Goal: Information Seeking & Learning: Learn about a topic

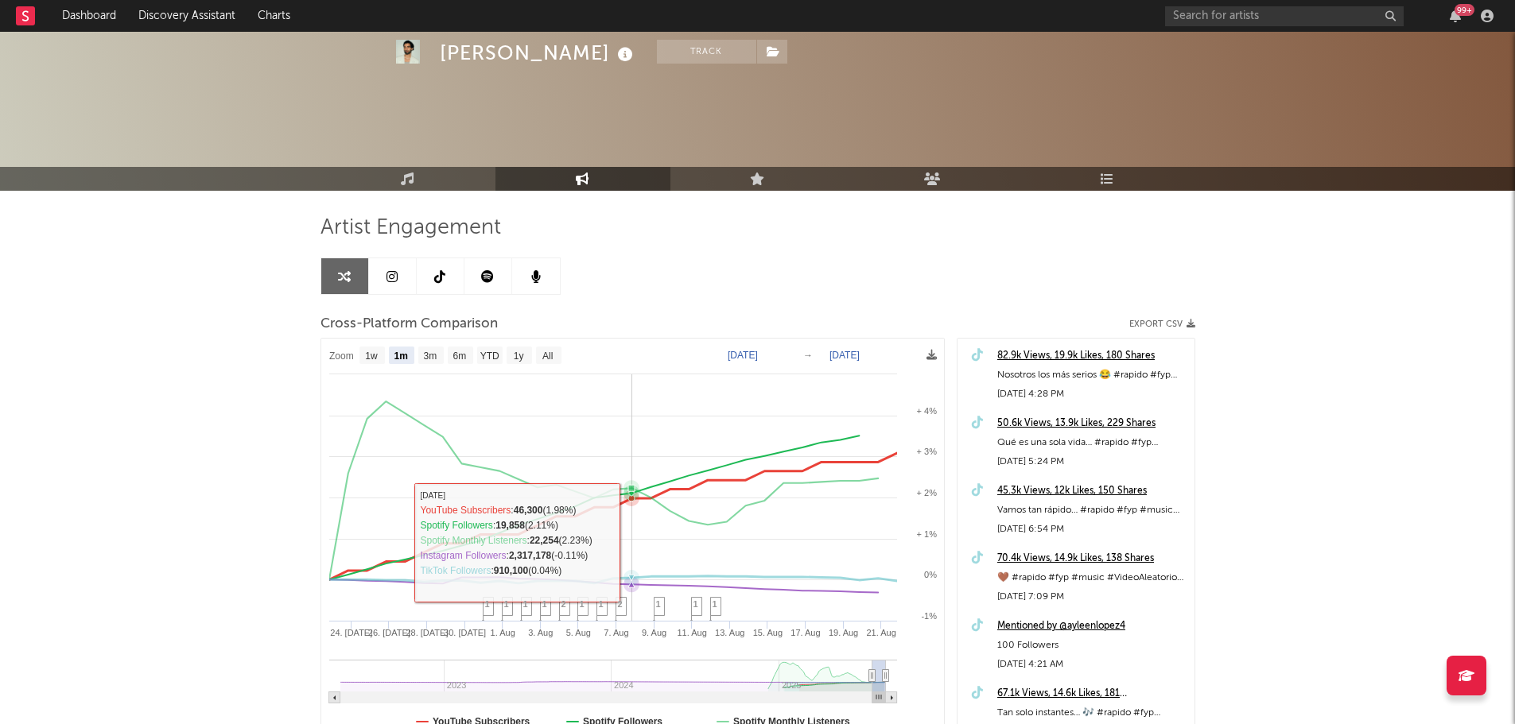
select select "1m"
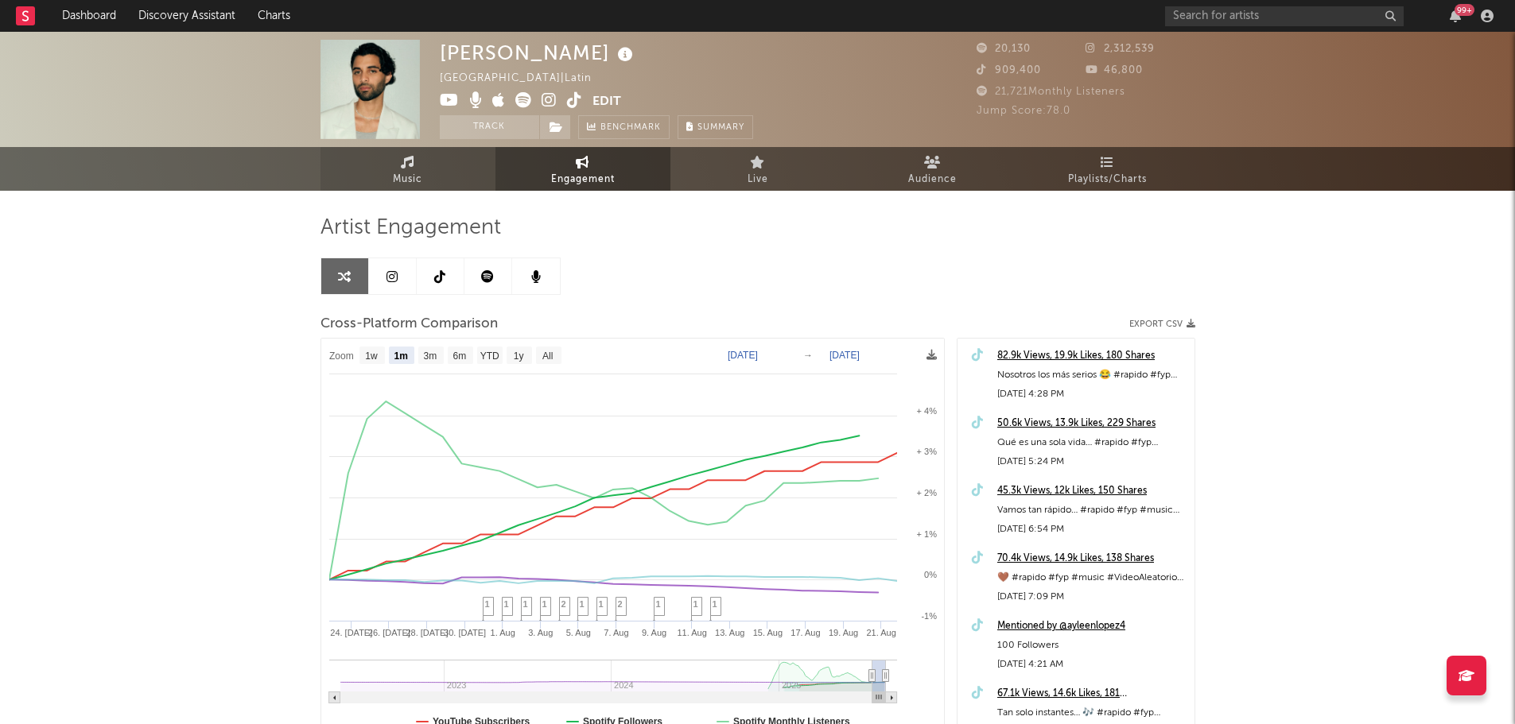
click at [437, 169] on link "Music" at bounding box center [407, 169] width 175 height 44
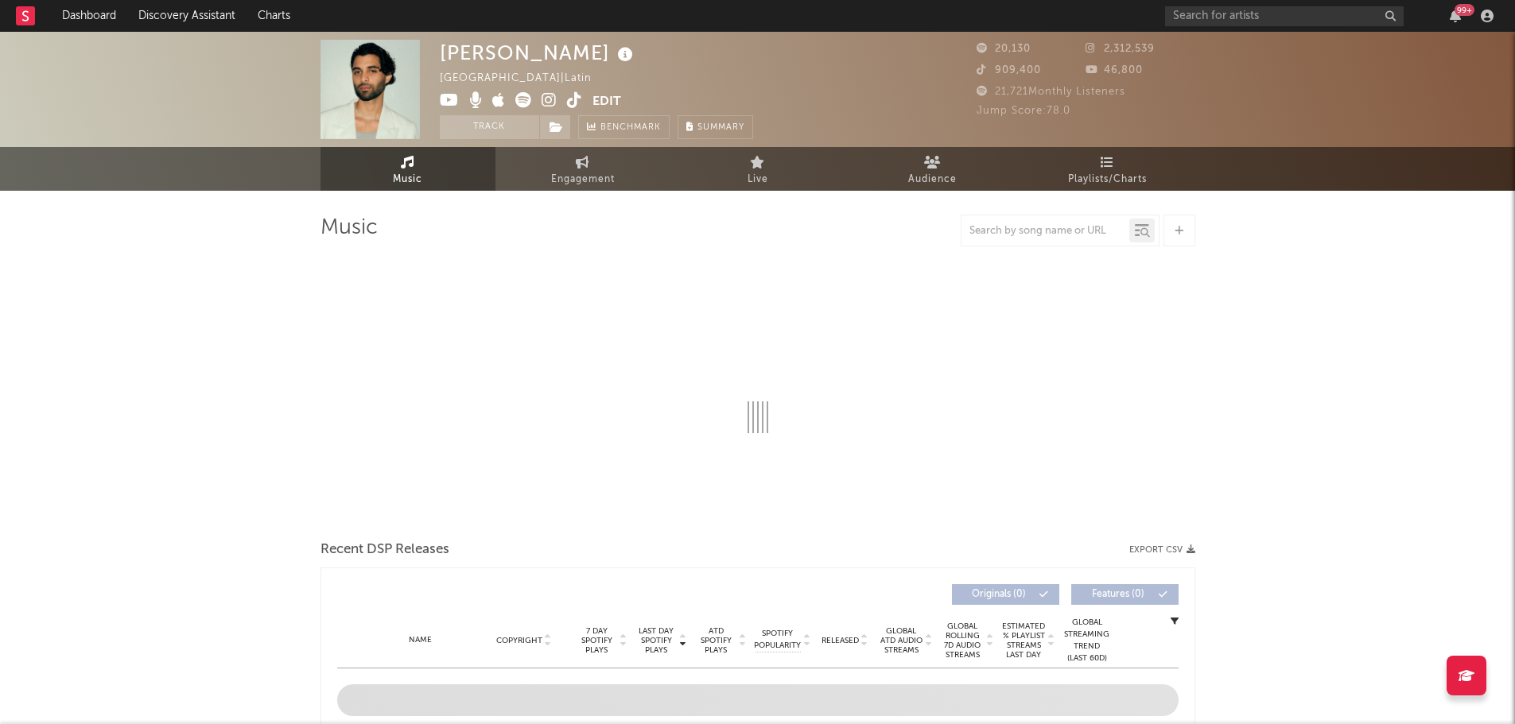
select select "6m"
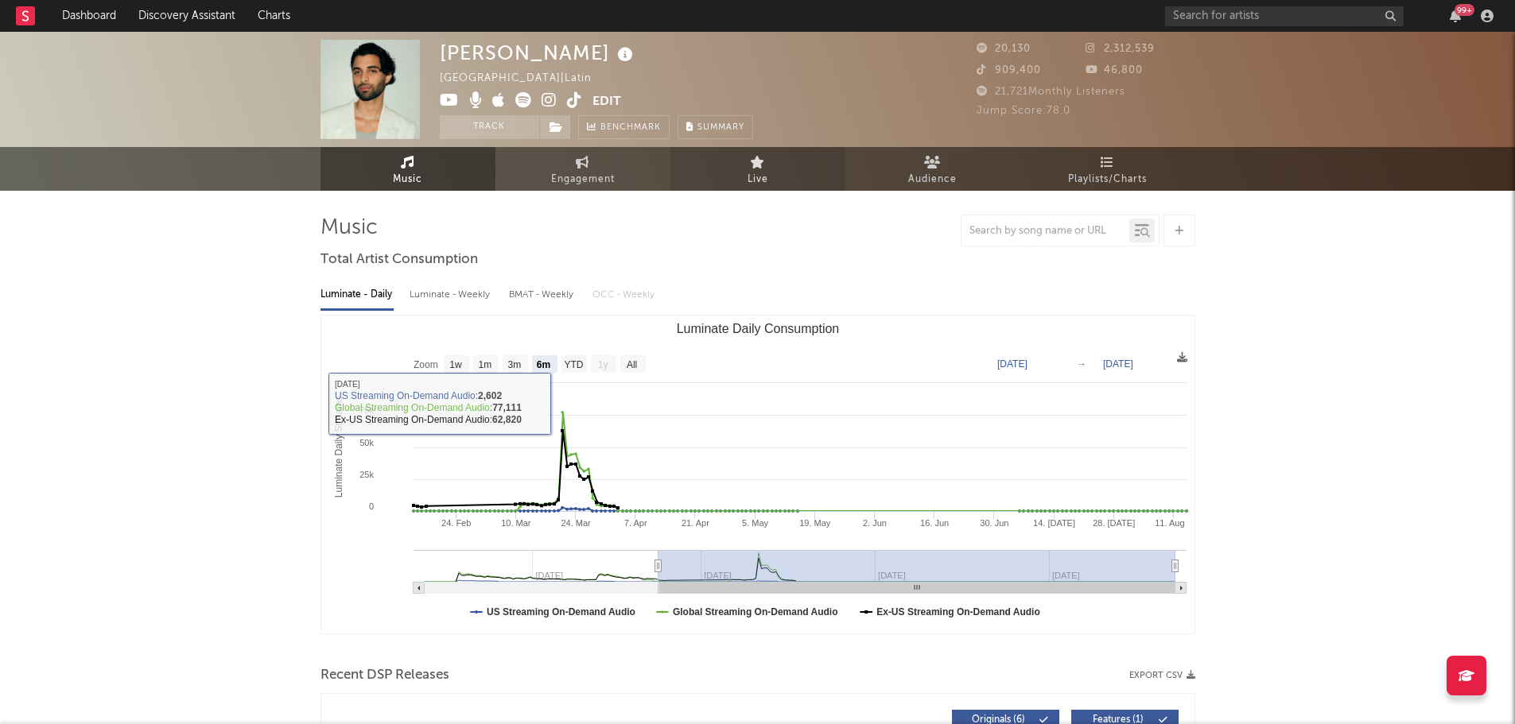
click at [773, 171] on link "Live" at bounding box center [757, 169] width 175 height 44
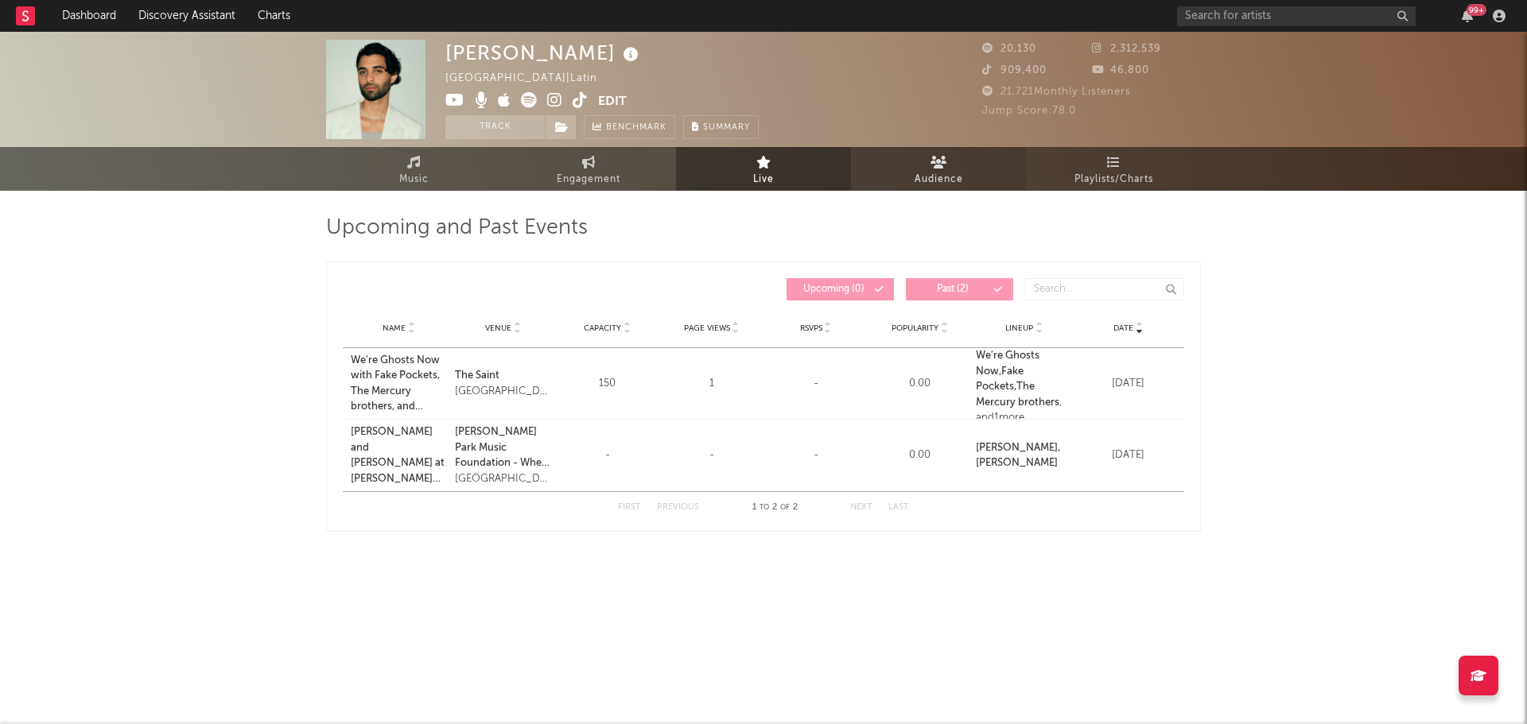
click at [941, 176] on span "Audience" at bounding box center [938, 179] width 49 height 19
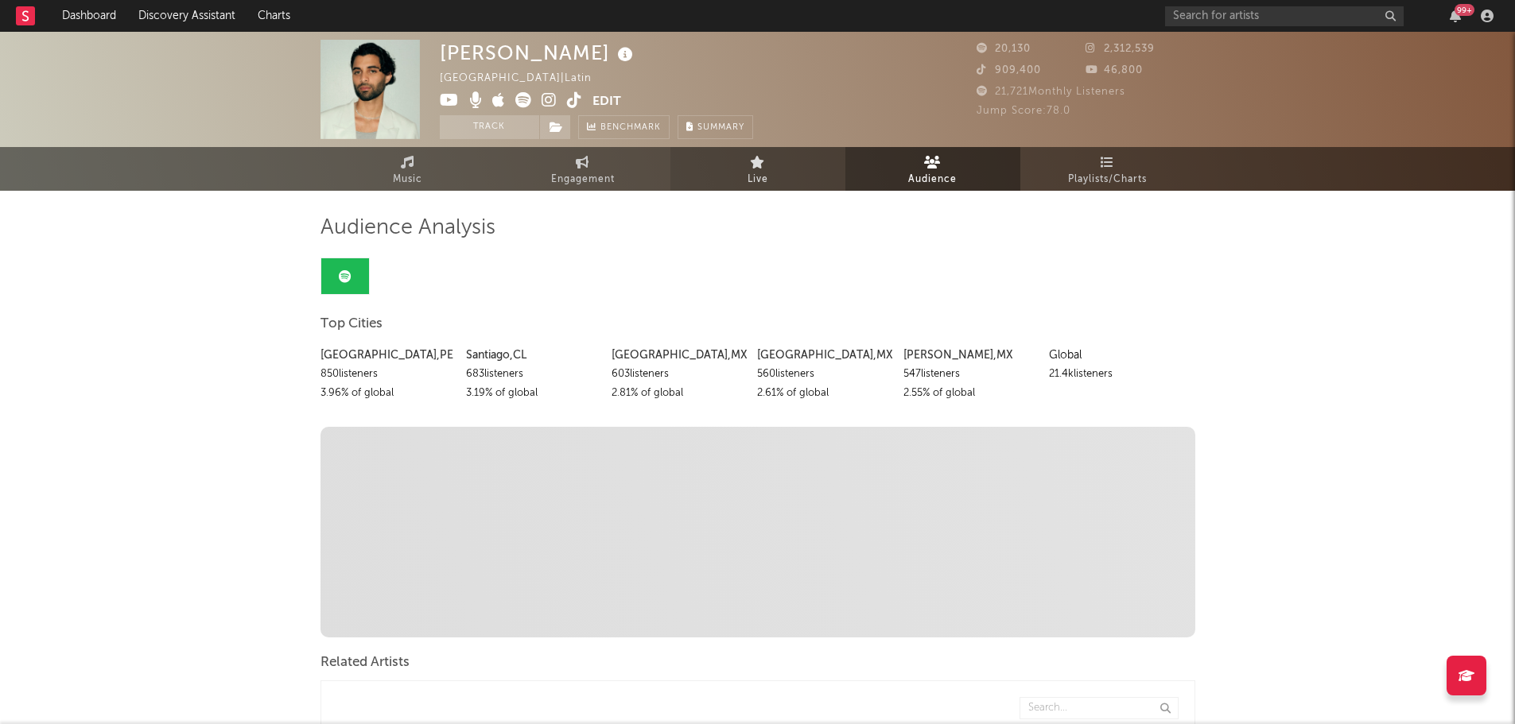
click at [782, 183] on link "Live" at bounding box center [757, 169] width 175 height 44
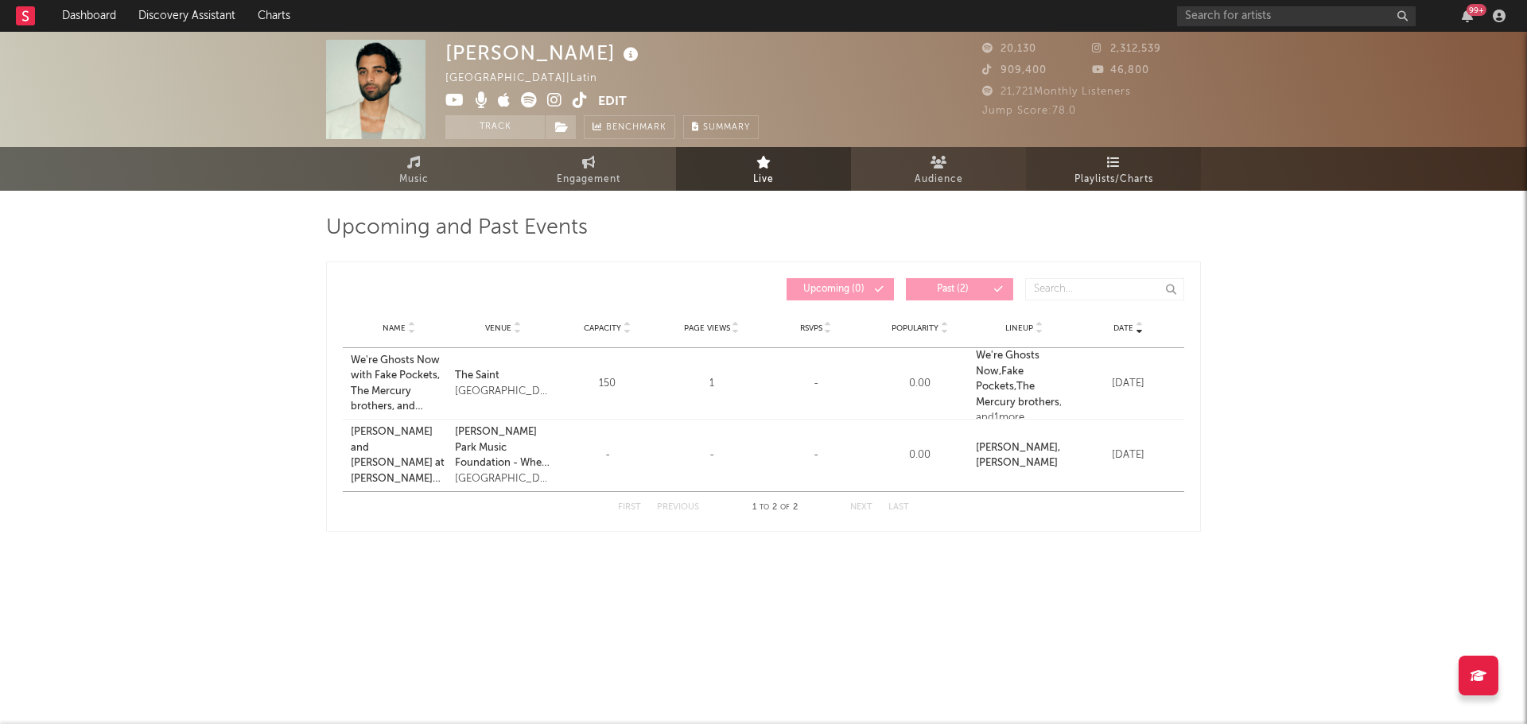
click at [1098, 169] on link "Playlists/Charts" at bounding box center [1113, 169] width 175 height 44
